Goal: Task Accomplishment & Management: Manage account settings

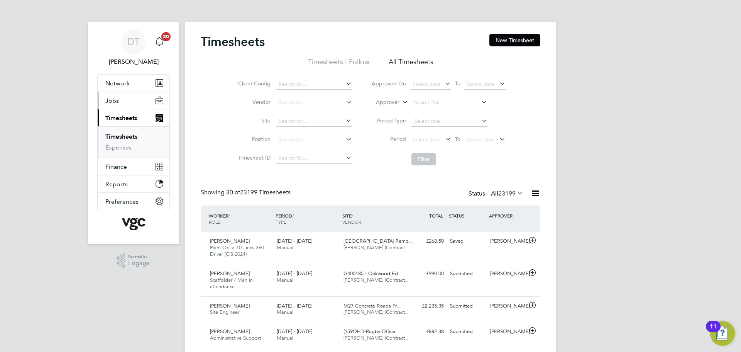
click at [120, 105] on button "Jobs" at bounding box center [134, 100] width 72 height 17
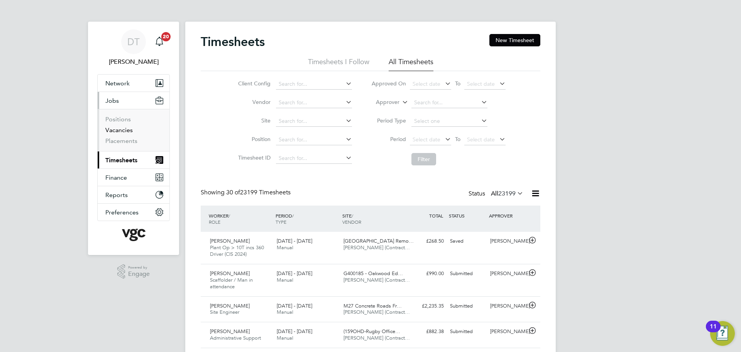
click at [120, 129] on link "Vacancies" at bounding box center [118, 129] width 27 height 7
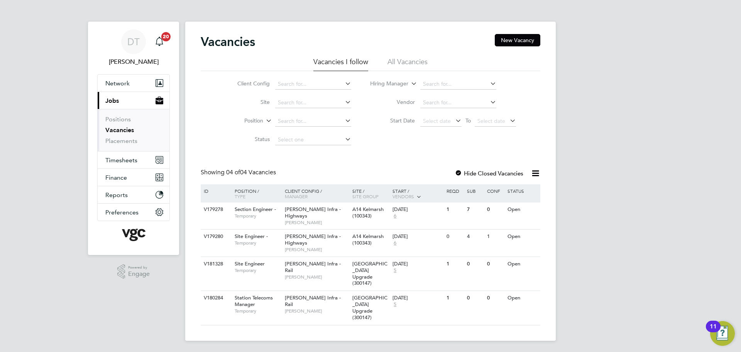
click at [468, 172] on label "Hide Closed Vacancies" at bounding box center [489, 172] width 69 height 7
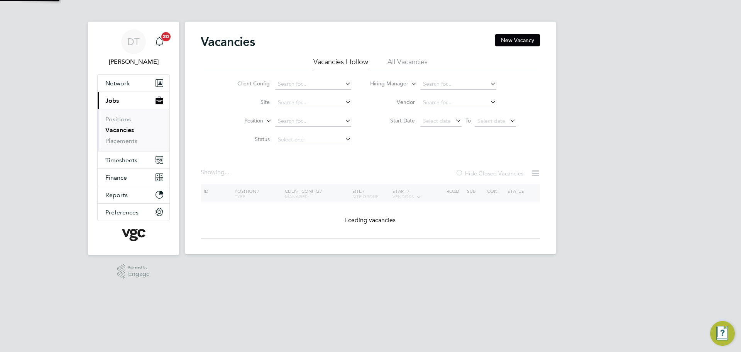
click at [468, 172] on label "Hide Closed Vacancies" at bounding box center [489, 172] width 68 height 7
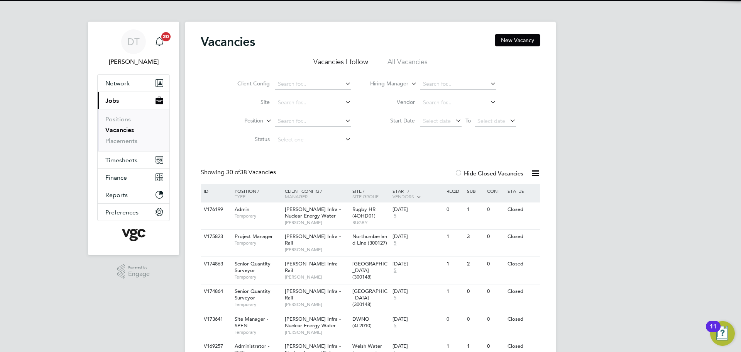
click at [468, 172] on label "Hide Closed Vacancies" at bounding box center [489, 172] width 69 height 7
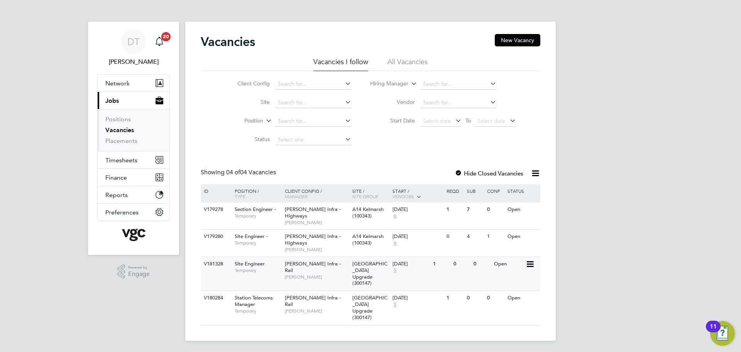
click at [532, 262] on icon at bounding box center [530, 263] width 8 height 9
click at [516, 280] on li "View Details" at bounding box center [511, 281] width 45 height 11
click at [126, 160] on span "Timesheets" at bounding box center [121, 159] width 32 height 7
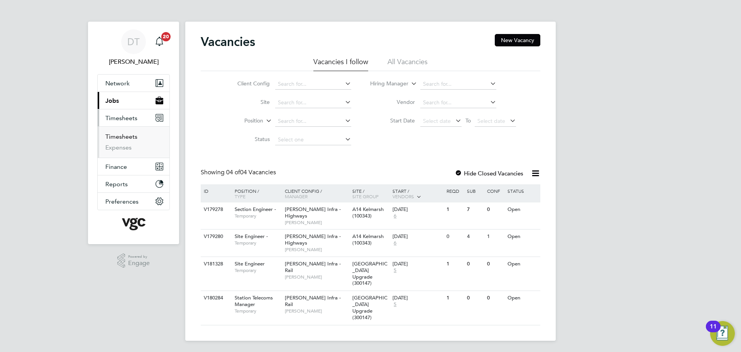
click at [130, 136] on link "Timesheets" at bounding box center [121, 136] width 32 height 7
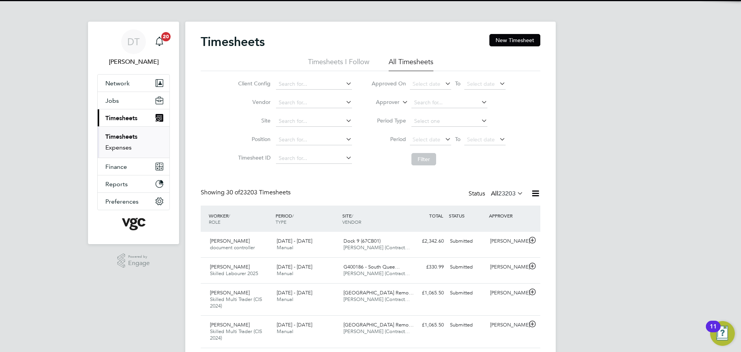
scroll to position [26, 67]
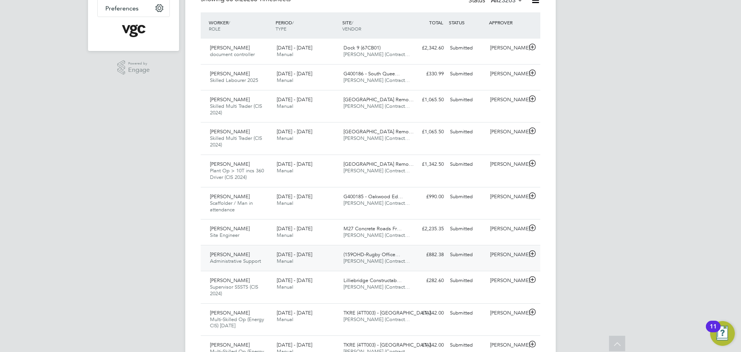
click at [267, 251] on div "[PERSON_NAME] Administrative Support [DATE] - [DATE]" at bounding box center [240, 257] width 67 height 19
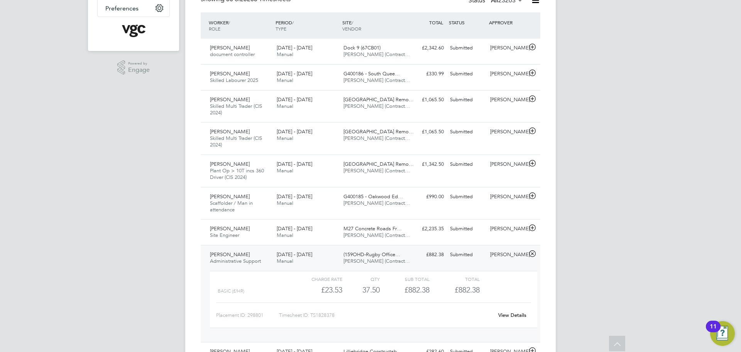
click at [267, 251] on div "[PERSON_NAME] Administrative Support [DATE] - [DATE]" at bounding box center [240, 257] width 67 height 19
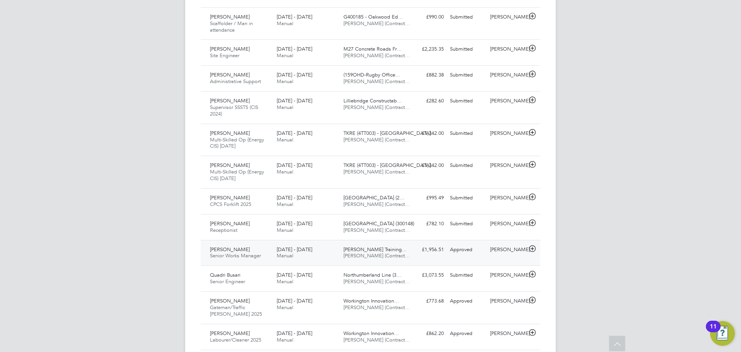
scroll to position [386, 0]
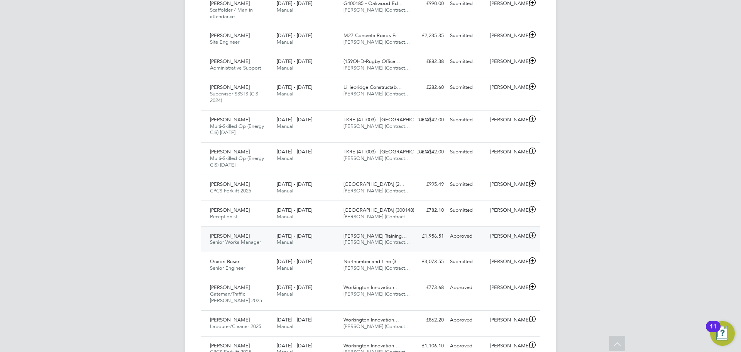
click at [323, 247] on div "[DATE] - [DATE] Manual" at bounding box center [307, 239] width 67 height 19
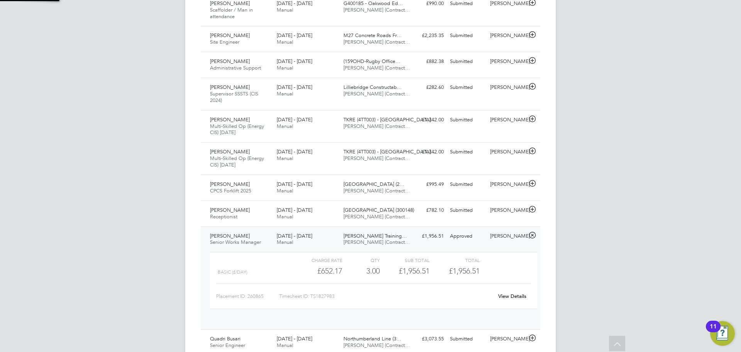
scroll to position [13, 75]
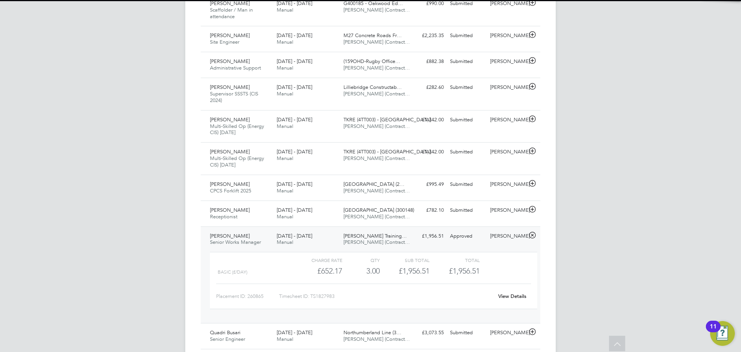
click at [323, 247] on div "[DATE] - [DATE] Manual" at bounding box center [307, 239] width 67 height 19
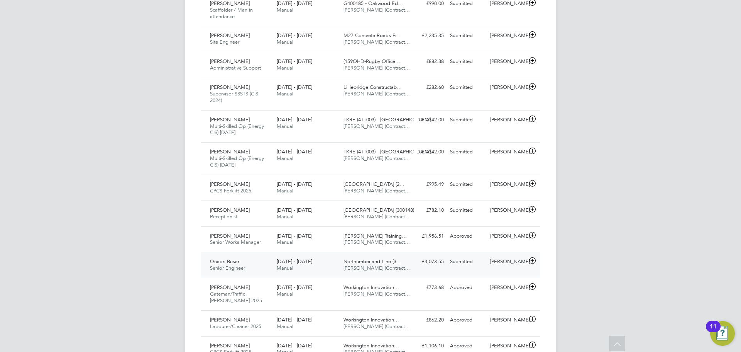
click at [331, 269] on div "[DATE] - [DATE] Manual" at bounding box center [307, 264] width 67 height 19
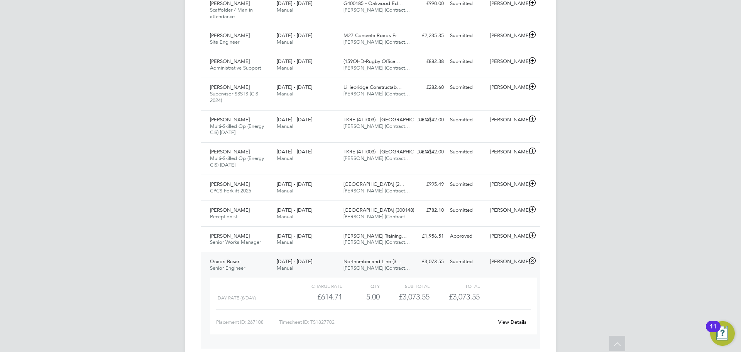
click at [513, 321] on link "View Details" at bounding box center [512, 321] width 28 height 7
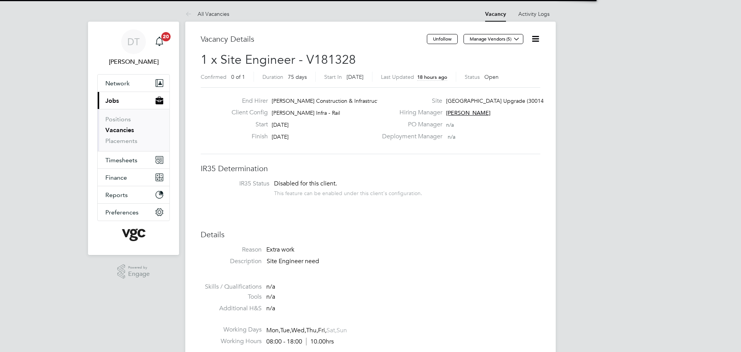
scroll to position [23, 54]
click at [537, 40] on icon at bounding box center [536, 39] width 10 height 10
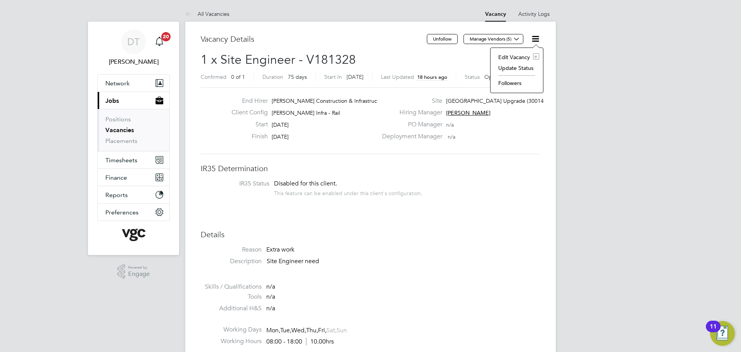
click at [514, 68] on li "Update Status" at bounding box center [516, 68] width 45 height 11
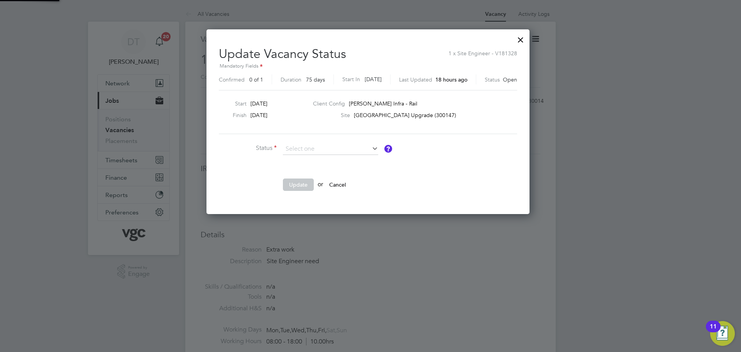
scroll to position [184, 328]
click at [325, 179] on li "Cancelled" at bounding box center [330, 179] width 96 height 10
type input "Cancelled"
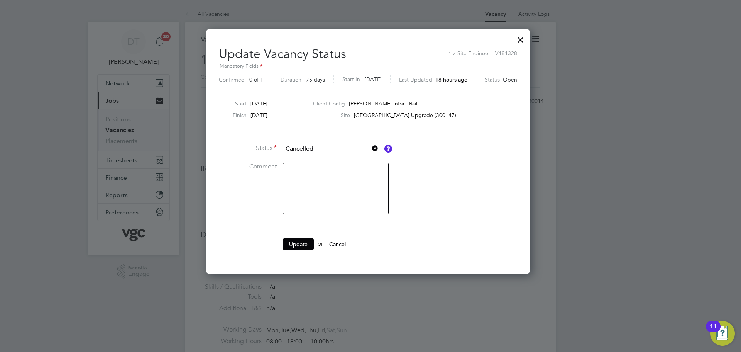
scroll to position [244, 328]
click at [324, 179] on textarea at bounding box center [336, 188] width 106 height 52
drag, startPoint x: 304, startPoint y: 184, endPoint x: 293, endPoint y: 184, distance: 10.8
click at [293, 184] on textarea "No longer required as per client request" at bounding box center [336, 188] width 106 height 52
type textarea "No longer required as per client update"
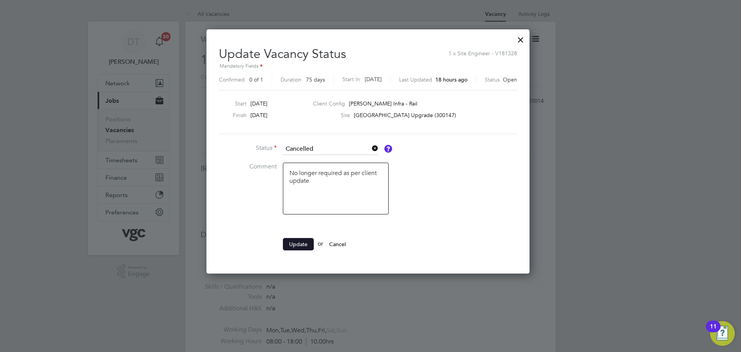
click at [295, 244] on button "Update" at bounding box center [298, 244] width 31 height 12
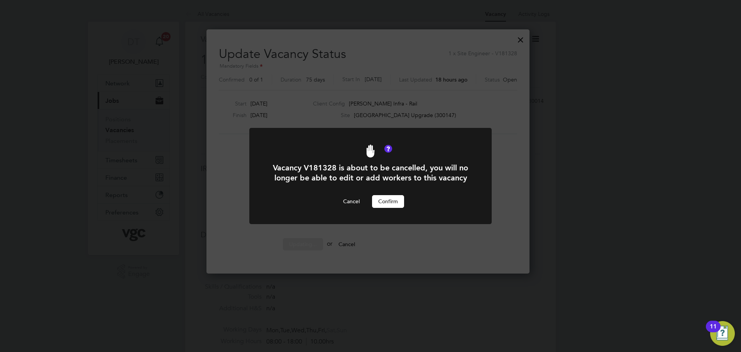
click at [385, 199] on button "Confirm" at bounding box center [388, 201] width 32 height 12
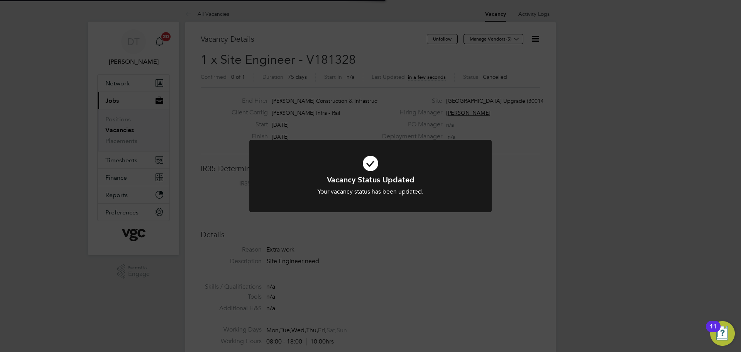
scroll to position [23, 54]
click at [430, 249] on div "Vacancy Status Updated Your vacancy status has been updated. Cancel Okay" at bounding box center [370, 176] width 741 height 352
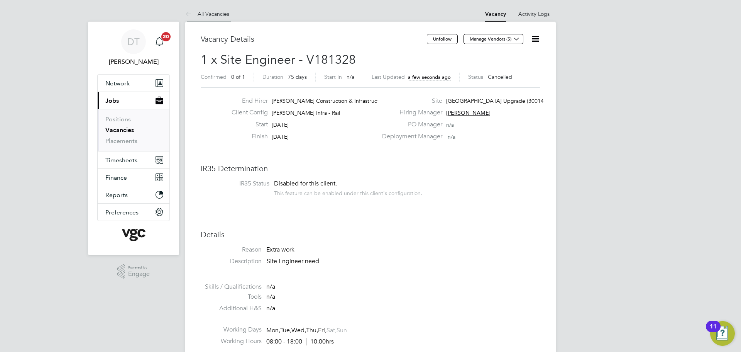
click at [206, 10] on link "All Vacancies" at bounding box center [207, 13] width 44 height 7
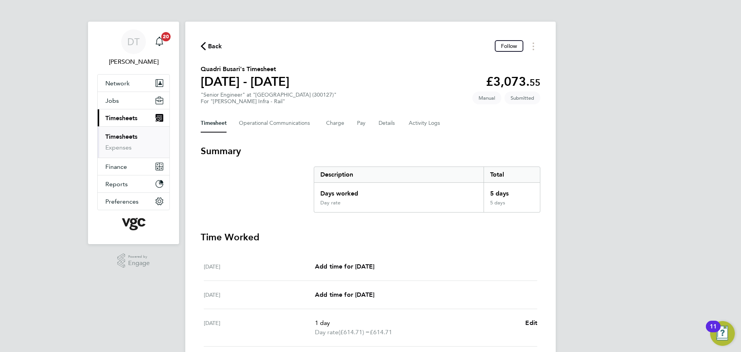
click at [134, 117] on span "Timesheets" at bounding box center [121, 117] width 32 height 7
click at [218, 46] on span "Back" at bounding box center [215, 46] width 14 height 9
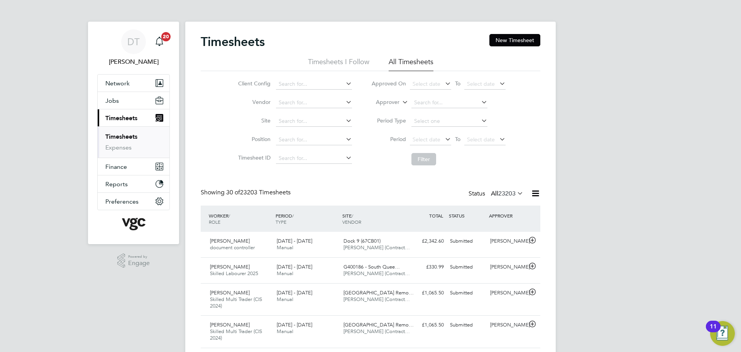
click at [391, 100] on label "Approver" at bounding box center [382, 102] width 35 height 8
click at [387, 110] on li "Worker" at bounding box center [380, 111] width 38 height 10
click at [446, 106] on input at bounding box center [449, 102] width 76 height 11
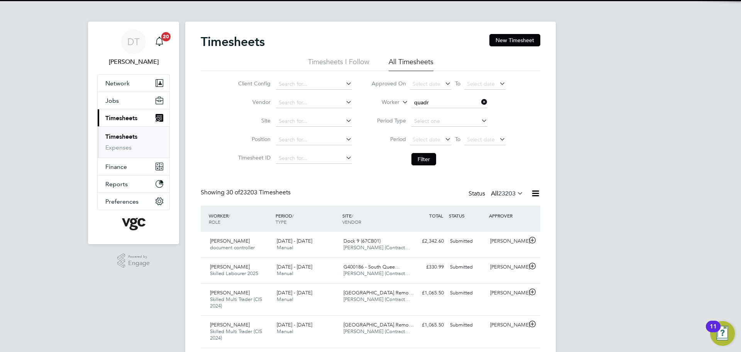
click at [453, 115] on li "Quadr i Busari" at bounding box center [449, 113] width 77 height 10
type input "Quadri Busari"
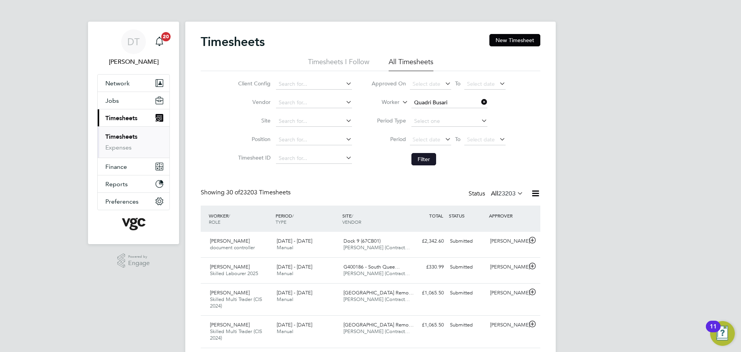
click at [421, 157] on button "Filter" at bounding box center [423, 159] width 25 height 12
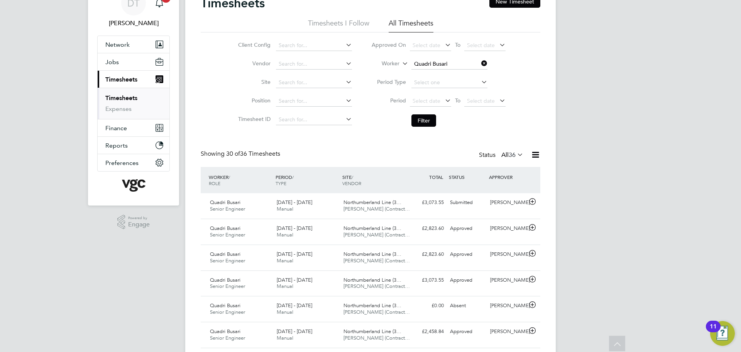
click at [480, 64] on icon at bounding box center [480, 63] width 0 height 11
click at [421, 119] on button "Filter" at bounding box center [423, 120] width 25 height 12
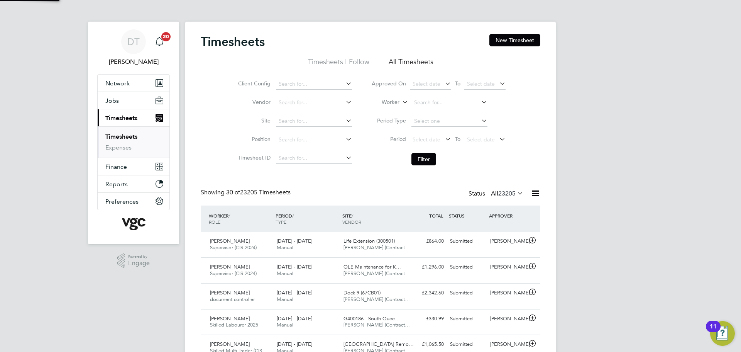
scroll to position [20, 67]
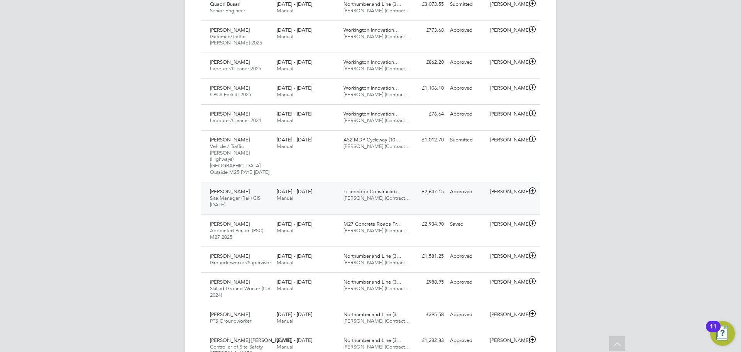
click at [260, 194] on span "Site Manager (Rail) CIS [DATE]" at bounding box center [235, 200] width 51 height 13
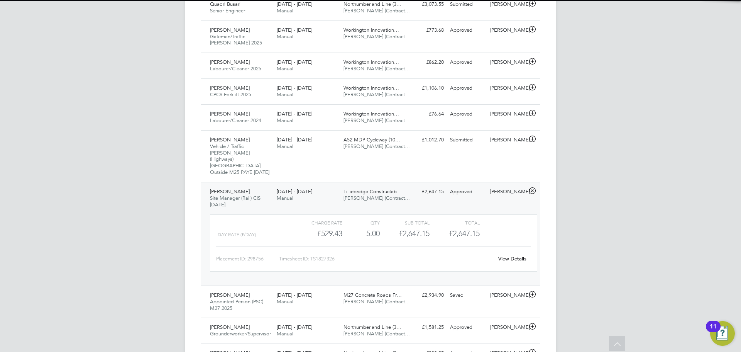
click at [263, 195] on div "Michael Mcgahern Site Manager (Rail) CIS July 2025 13 - 19 Sep 2025" at bounding box center [240, 198] width 67 height 26
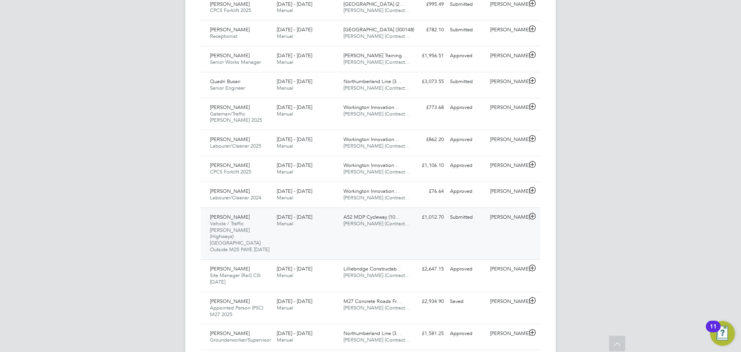
click at [313, 230] on div "Mohit Sharma Vehicle / Traffic Marshall (Highways) England Outside M25 PAYE Jun…" at bounding box center [371, 233] width 340 height 52
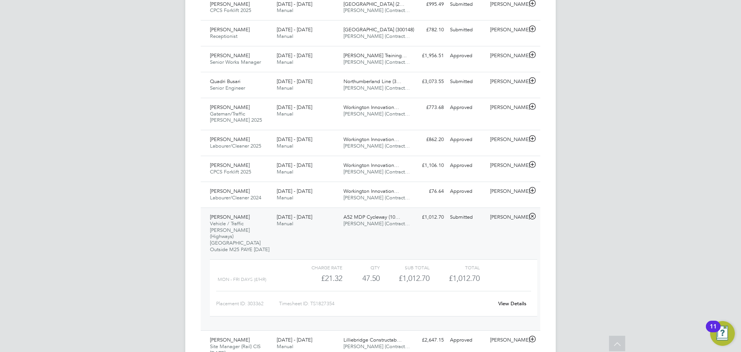
click at [313, 230] on div "Mohit Sharma Vehicle / Traffic Marshall (Highways) England Outside M25 PAYE Jun…" at bounding box center [371, 268] width 340 height 123
